Goal: Task Accomplishment & Management: Complete application form

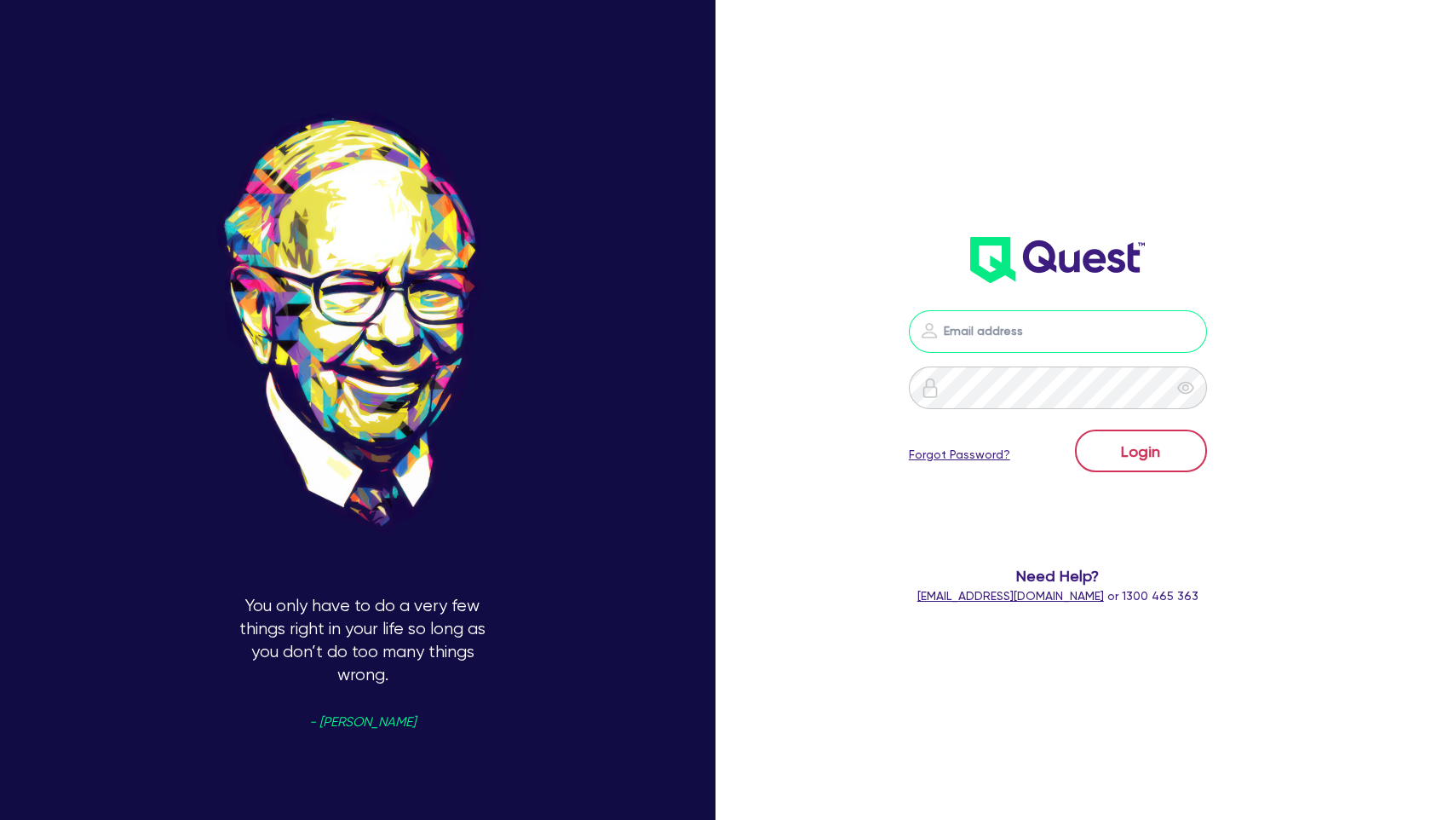
type input "[PERSON_NAME][EMAIL_ADDRESS][PERSON_NAME][DOMAIN_NAME]"
click at [1149, 456] on button "Login" at bounding box center [1141, 450] width 132 height 43
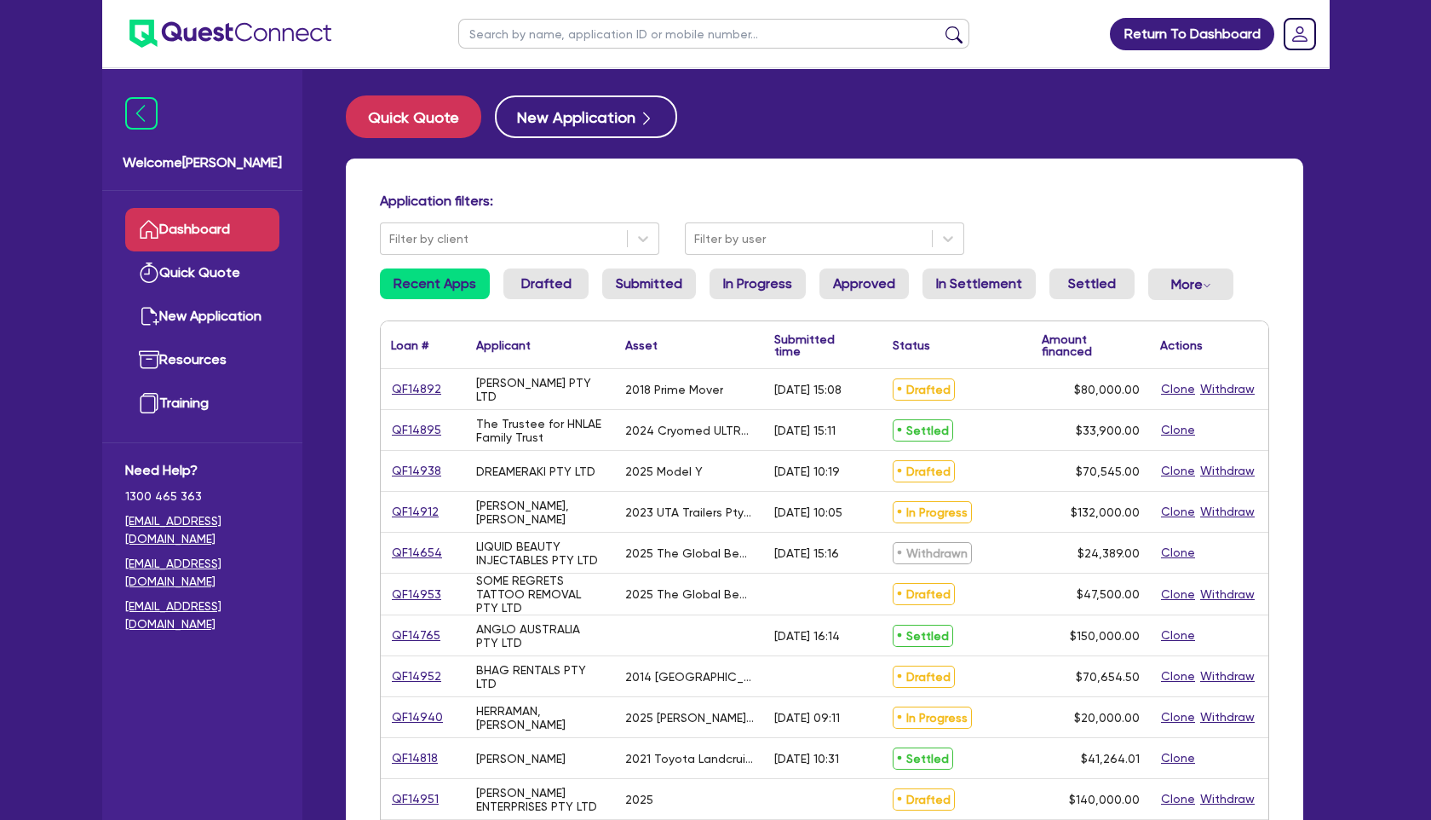
click at [573, 33] on input "text" at bounding box center [713, 34] width 511 height 30
type input "[PERSON_NAME]"
click at [941, 26] on button "submit" at bounding box center [954, 38] width 27 height 24
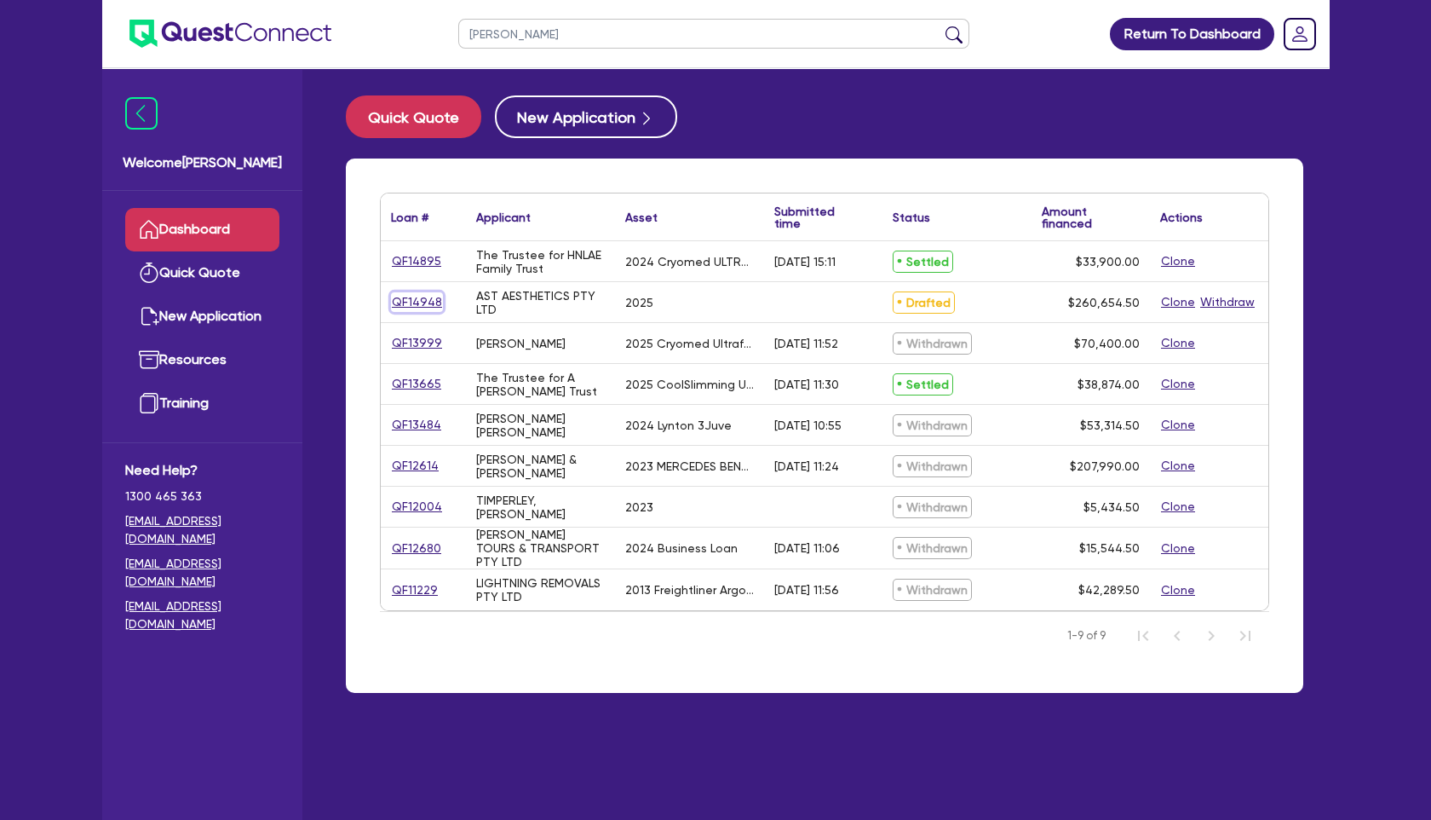
click at [418, 303] on link "QF14948" at bounding box center [417, 302] width 52 height 20
select select "TERTIARY_ASSETS"
select select "BEAUTY_EQUIPMENT"
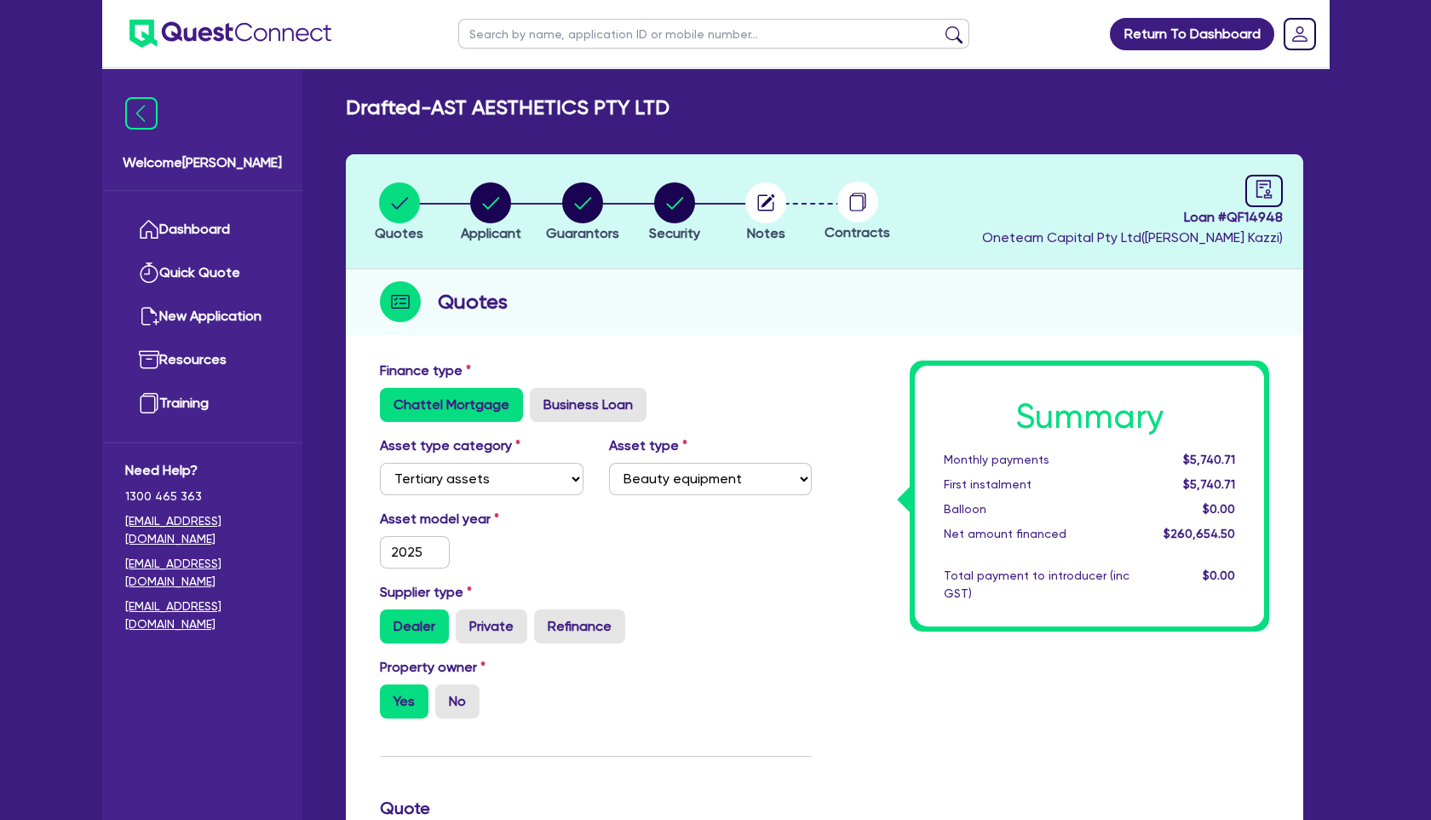
click at [1287, 174] on header "Quotes Applicant [GEOGRAPHIC_DATA] Security Notes Contracts Loan # QF14948 Onet…" at bounding box center [825, 211] width 958 height 115
click at [1274, 183] on link at bounding box center [1264, 191] width 37 height 32
select select "DRAFTED_NEW"
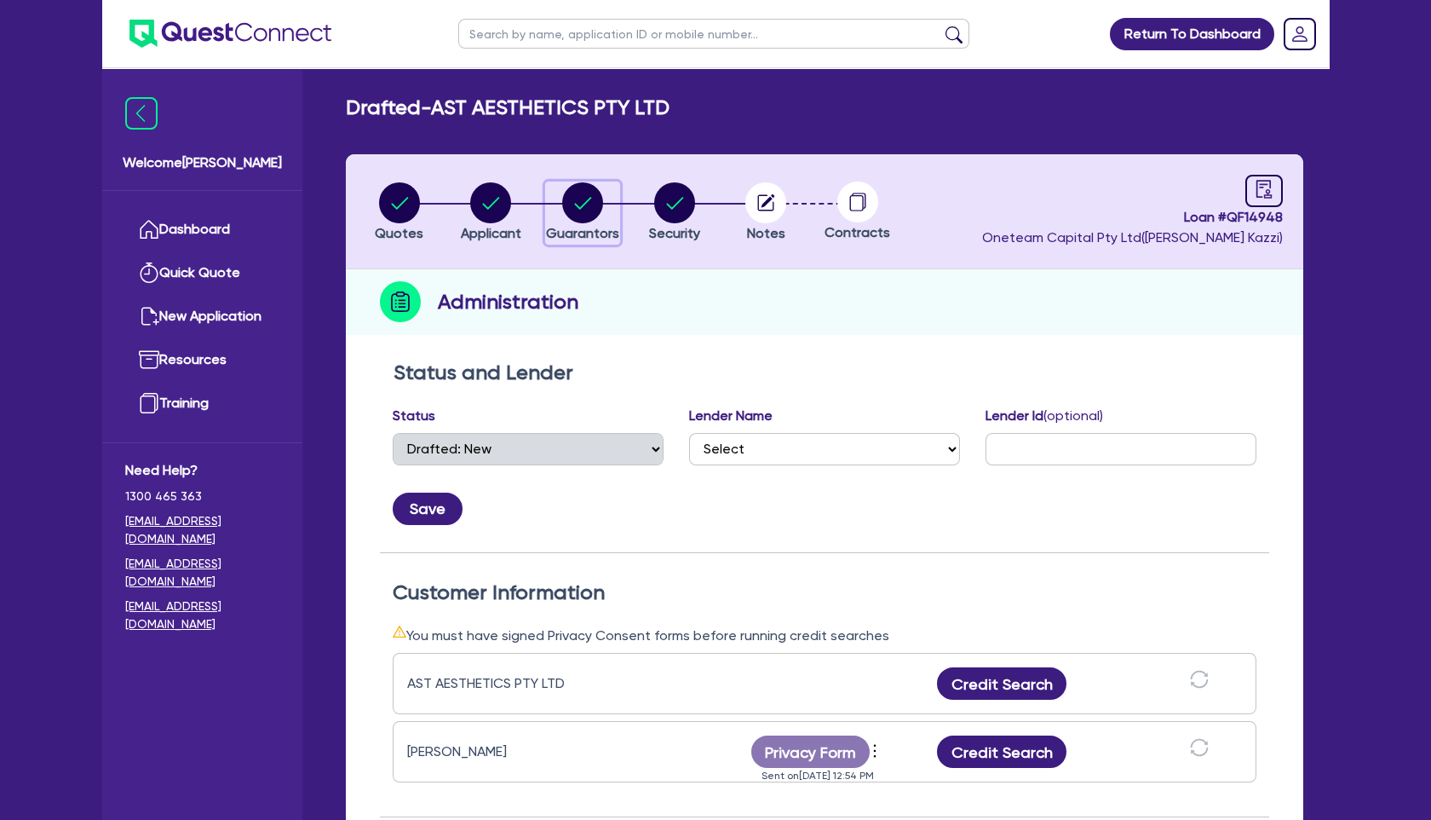
click at [578, 216] on circle "button" at bounding box center [582, 202] width 41 height 41
select select "MRS"
select select "WA"
select select "MARRIED"
select select "PROPERTY"
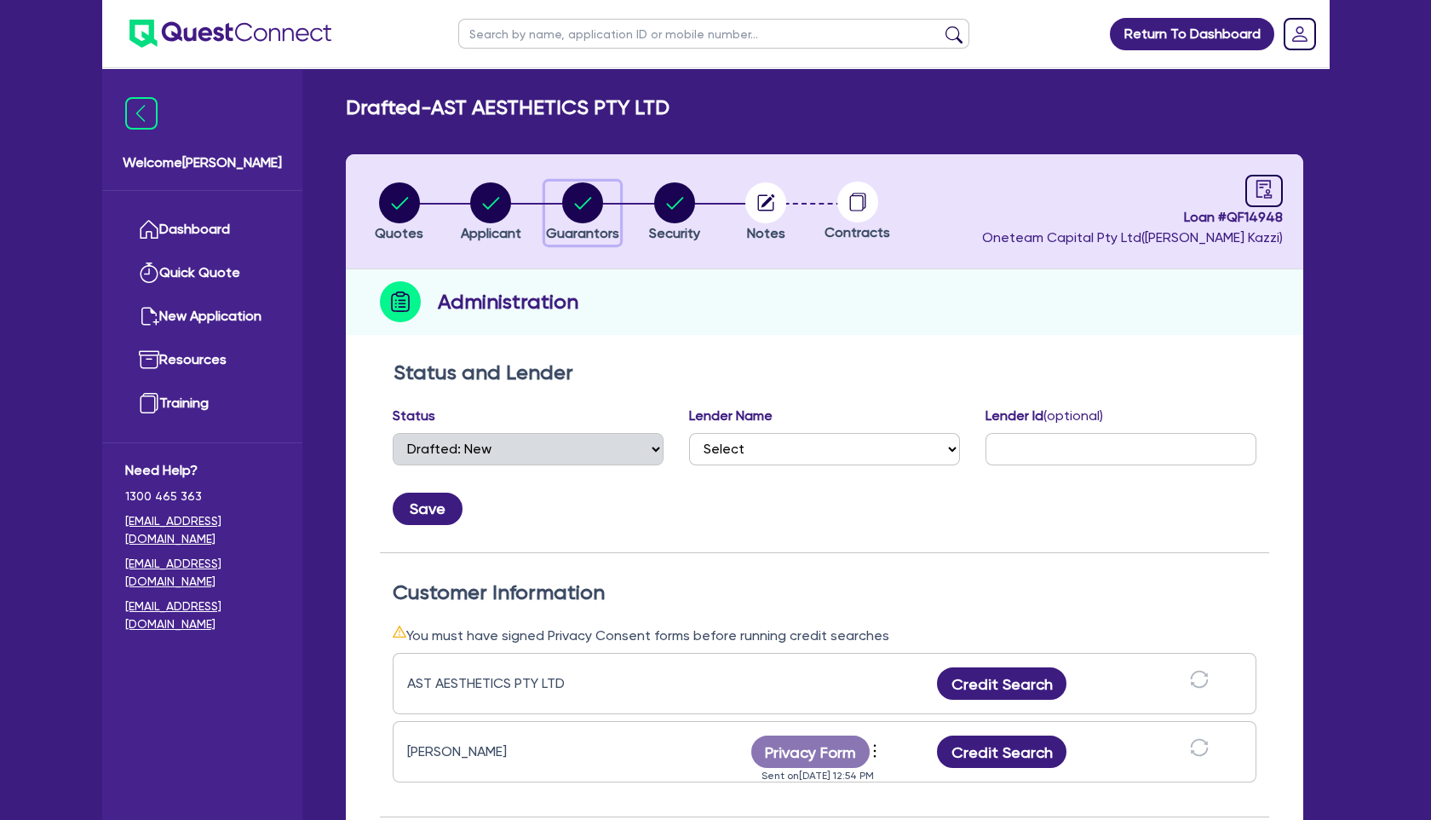
select select "VEHICLE"
select select "CASH"
select select "MORTGAGE"
select select "VEHICLE_LOAN"
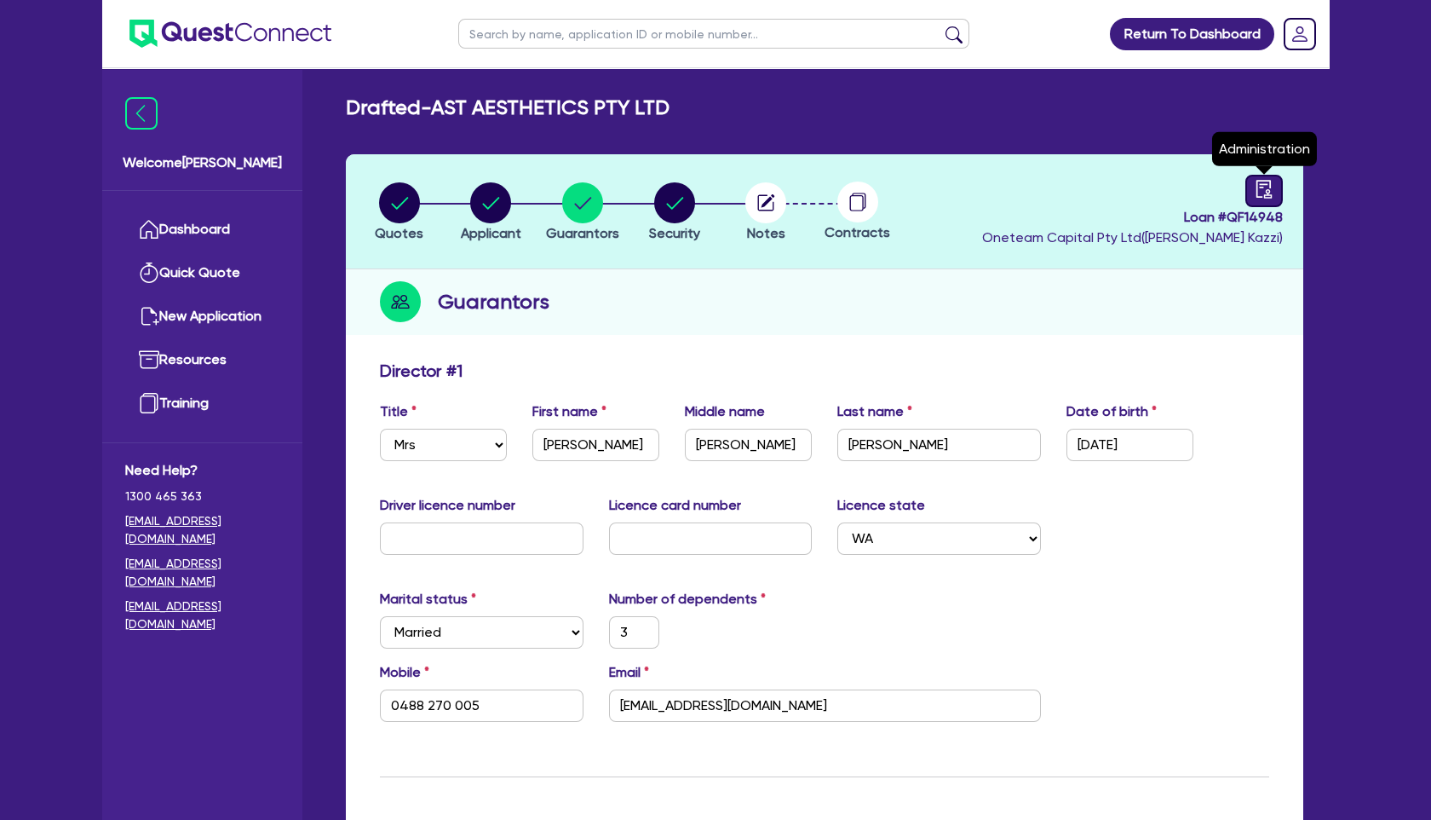
click at [1269, 194] on icon "audit" at bounding box center [1264, 189] width 15 height 18
select select "DRAFTED_NEW"
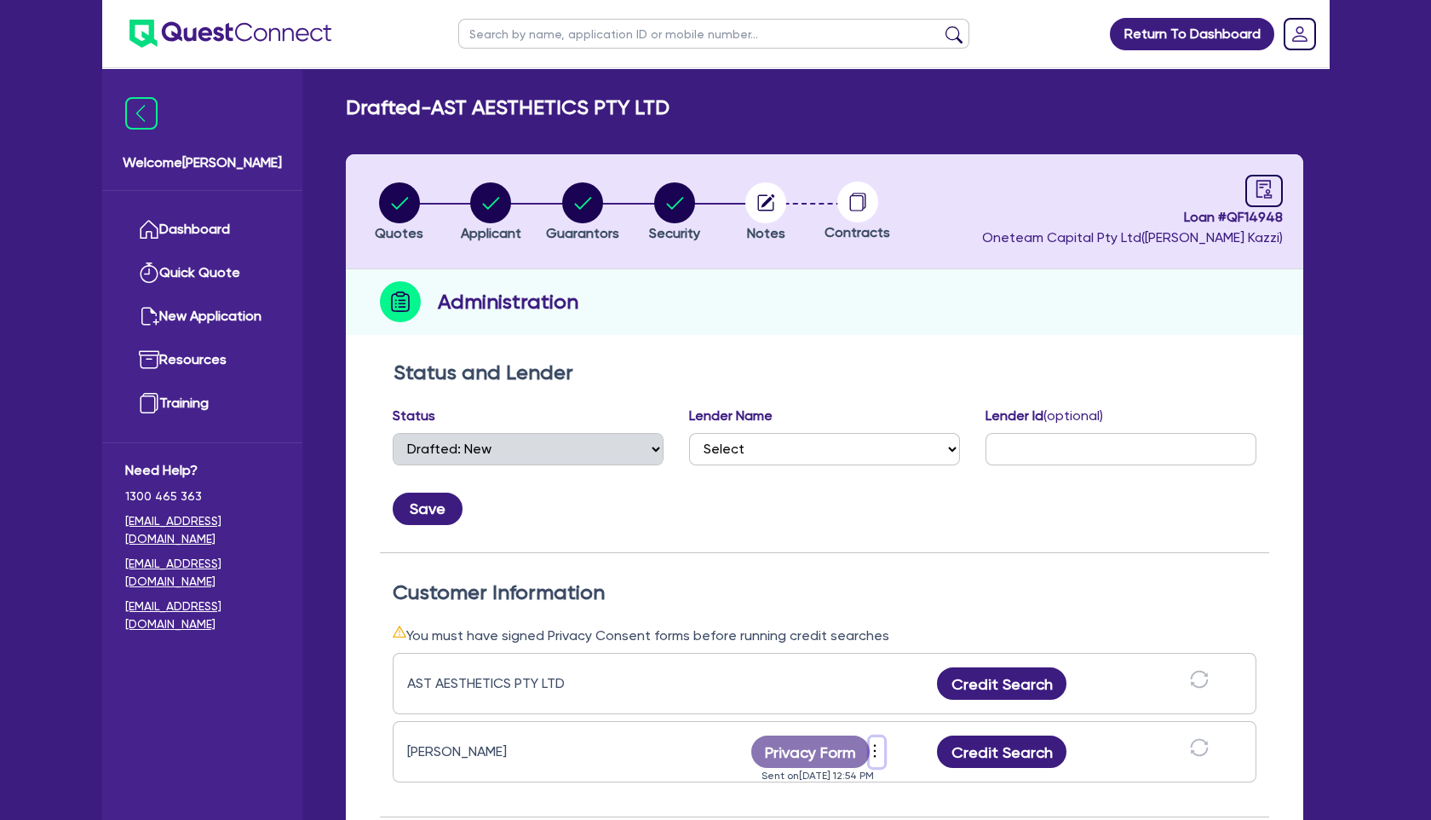
click at [873, 746] on icon "more" at bounding box center [875, 751] width 17 height 26
click at [951, 751] on link "Send reminder" at bounding box center [967, 752] width 164 height 25
